Goal: Subscribe to service/newsletter

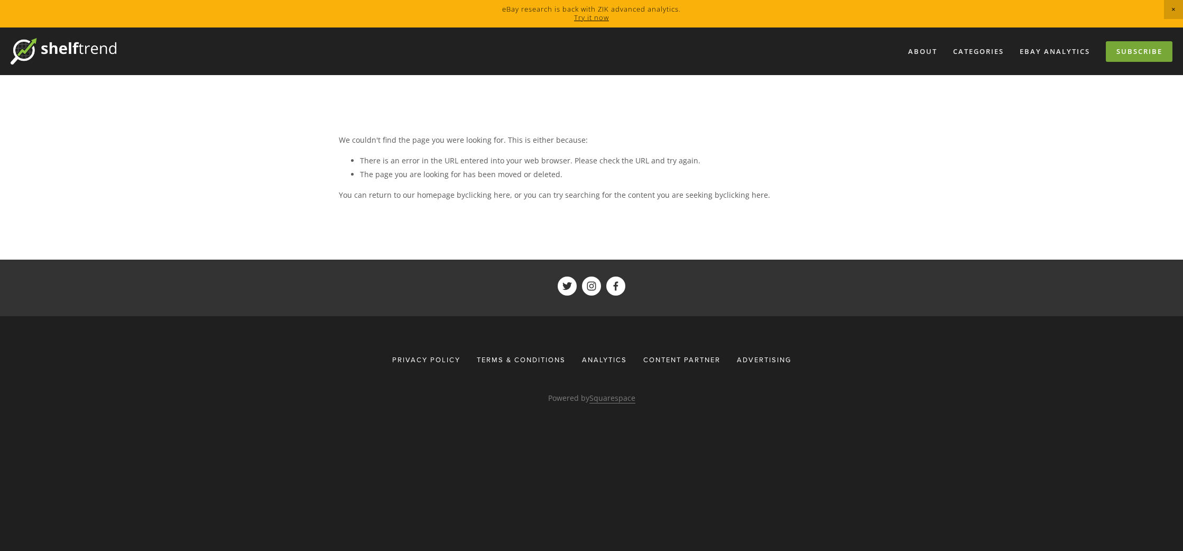
click at [1148, 49] on link "Subscribe" at bounding box center [1139, 51] width 67 height 21
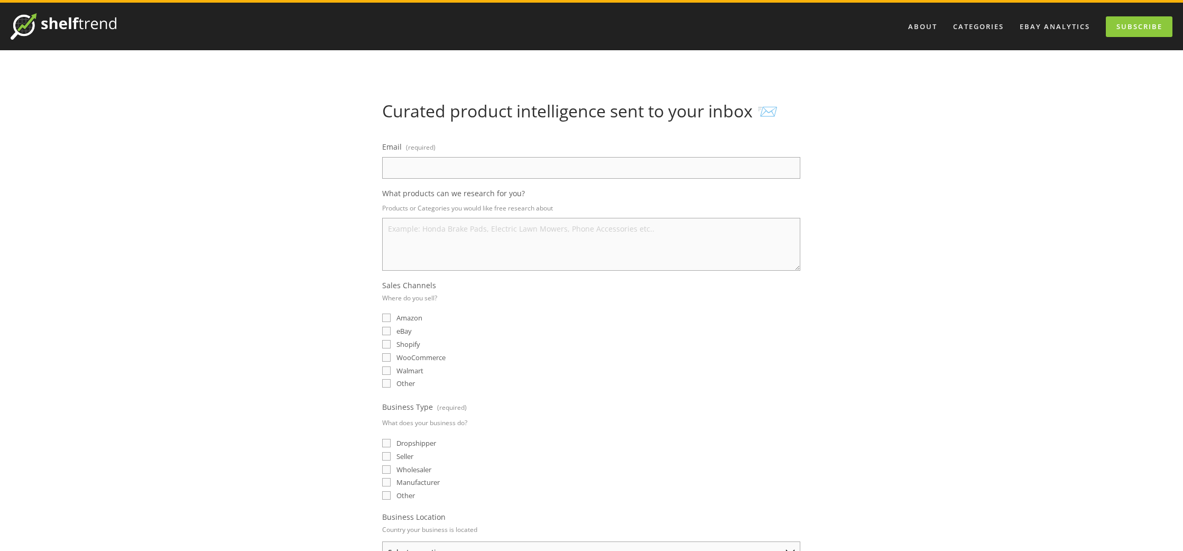
scroll to position [5, 0]
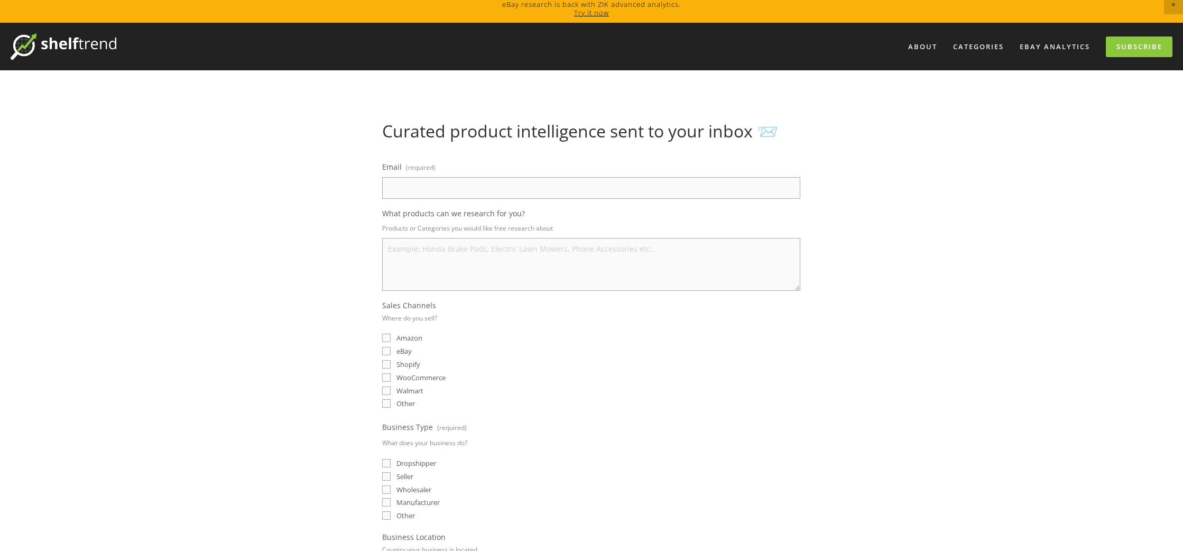
click at [585, 10] on link "Try it now" at bounding box center [591, 13] width 35 height 10
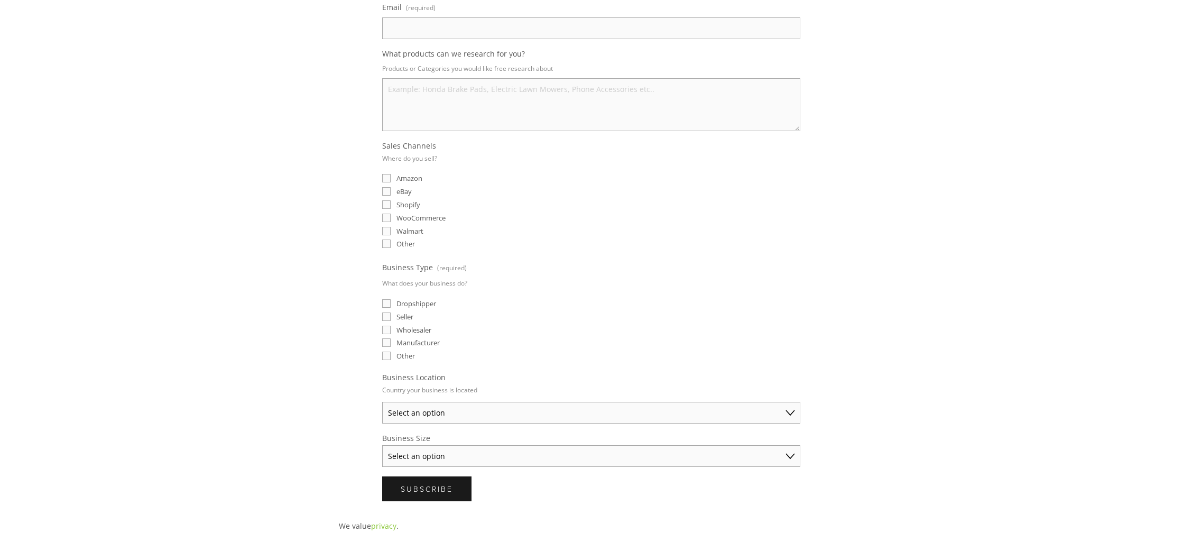
scroll to position [0, 0]
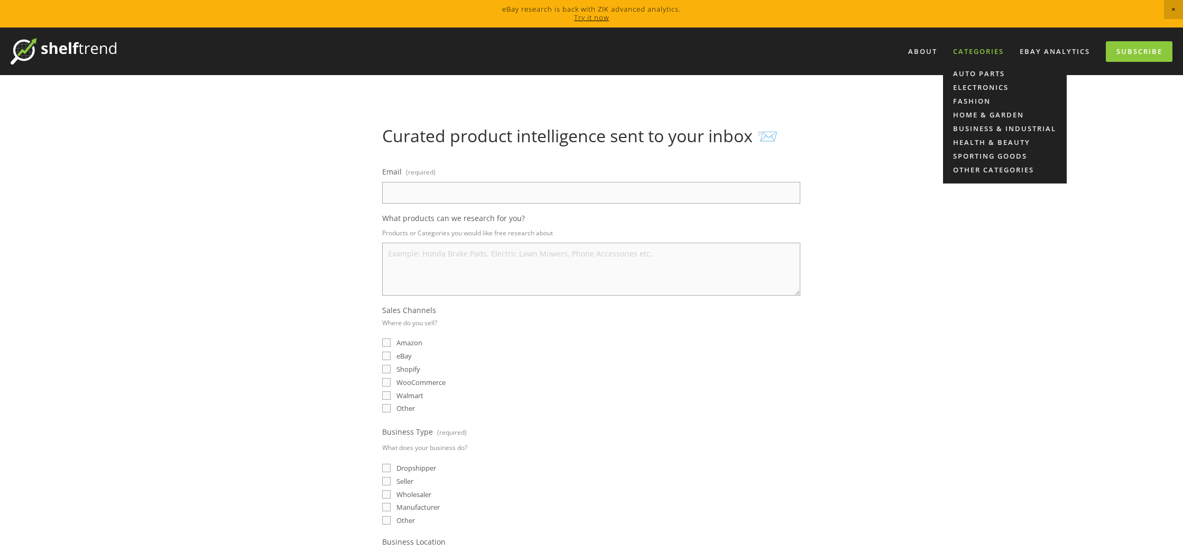
click at [970, 50] on div "Categories" at bounding box center [978, 51] width 64 height 17
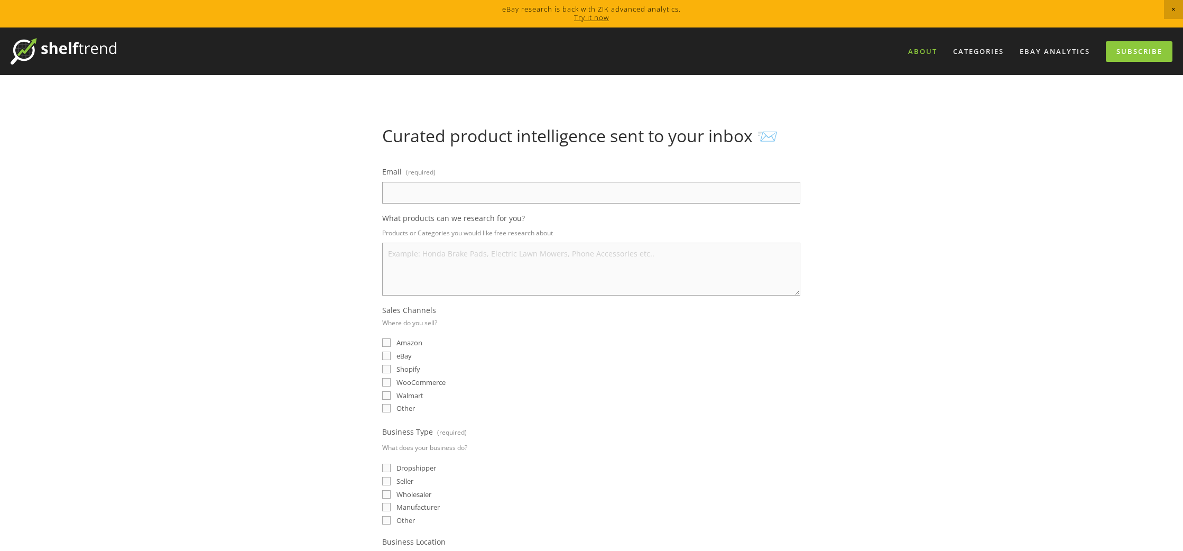
click at [916, 51] on link "About" at bounding box center [922, 51] width 43 height 17
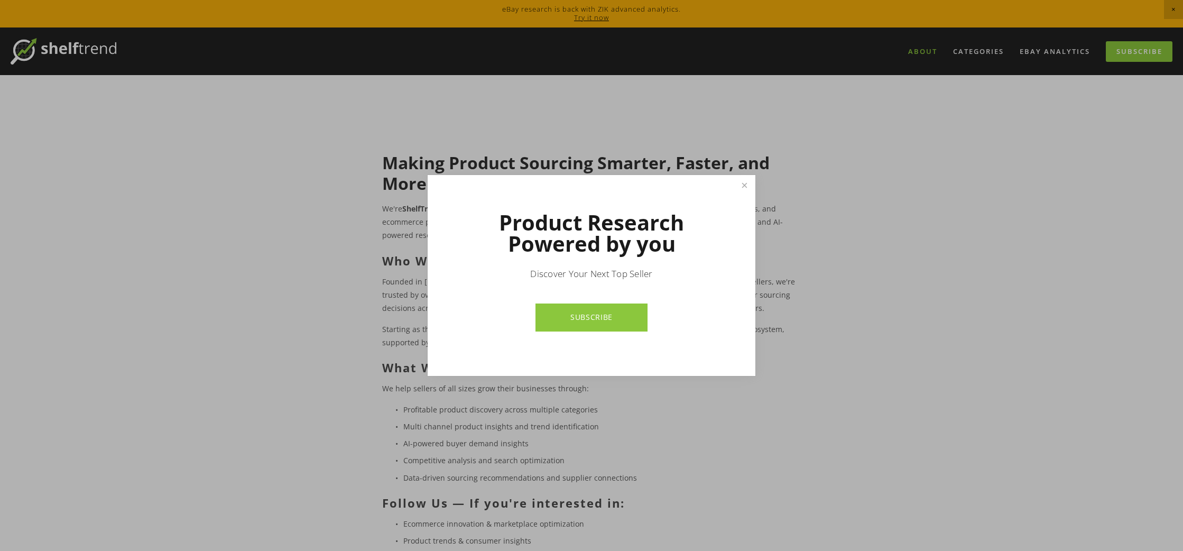
click at [595, 317] on link "SUBSCRIBE" at bounding box center [592, 317] width 112 height 28
click at [746, 182] on link "Close" at bounding box center [744, 186] width 19 height 19
